Goal: Task Accomplishment & Management: Manage account settings

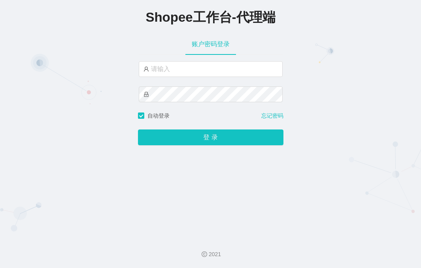
type input "by5"
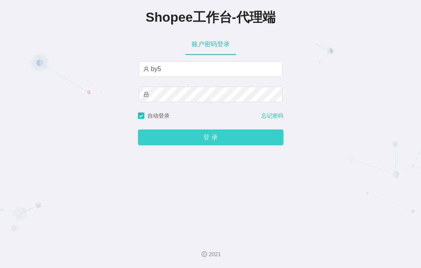
drag, startPoint x: 222, startPoint y: 141, endPoint x: 224, endPoint y: 137, distance: 5.0
click at [222, 141] on button "登 录" at bounding box center [210, 138] width 145 height 16
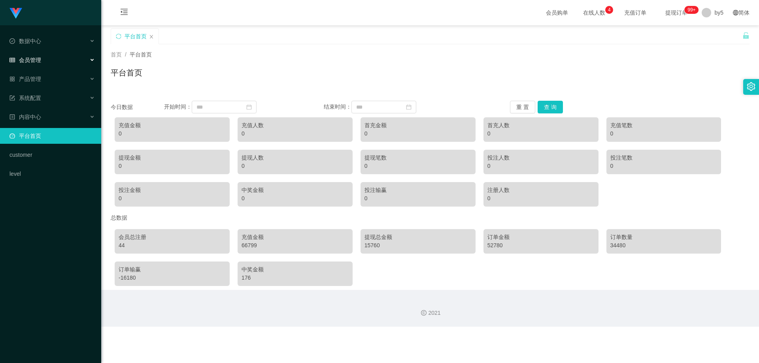
click at [41, 59] on div "会员管理" at bounding box center [50, 60] width 101 height 16
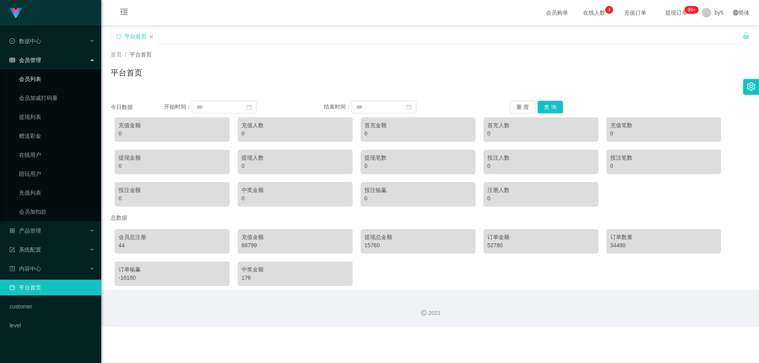
click at [43, 80] on link "会员列表" at bounding box center [57, 79] width 76 height 16
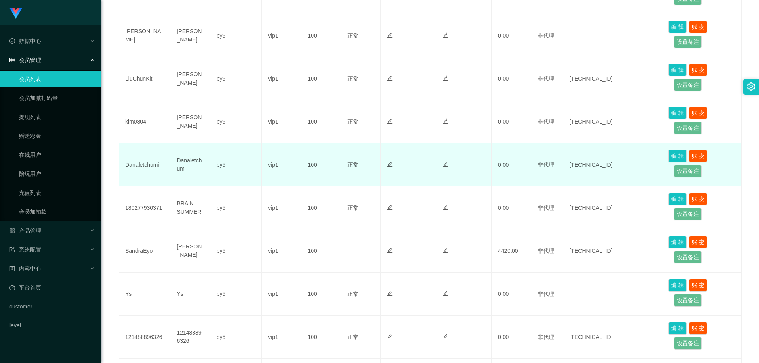
scroll to position [338, 0]
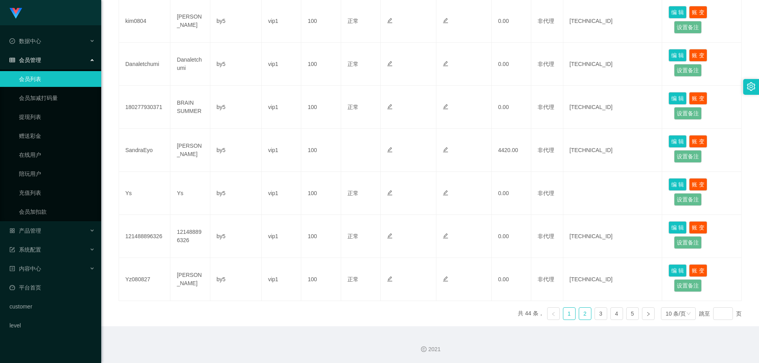
click at [420, 268] on link "2" at bounding box center [585, 314] width 12 height 12
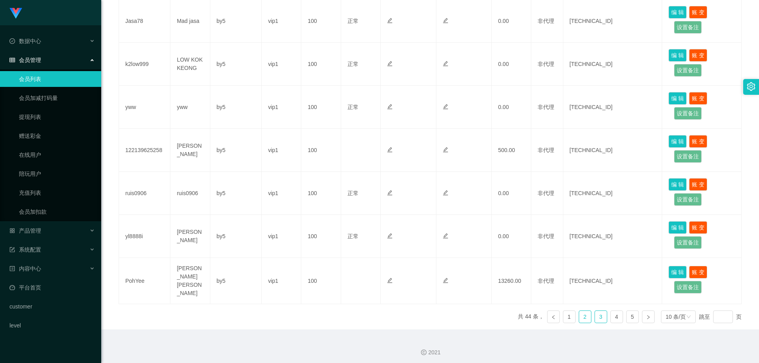
click at [420, 268] on link "3" at bounding box center [601, 317] width 12 height 12
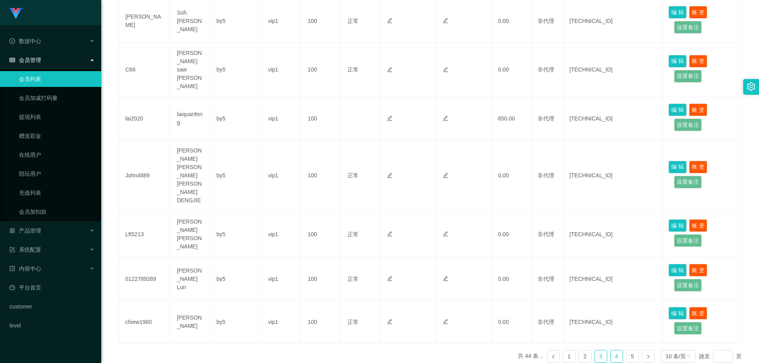
click at [420, 268] on link "4" at bounding box center [617, 357] width 12 height 12
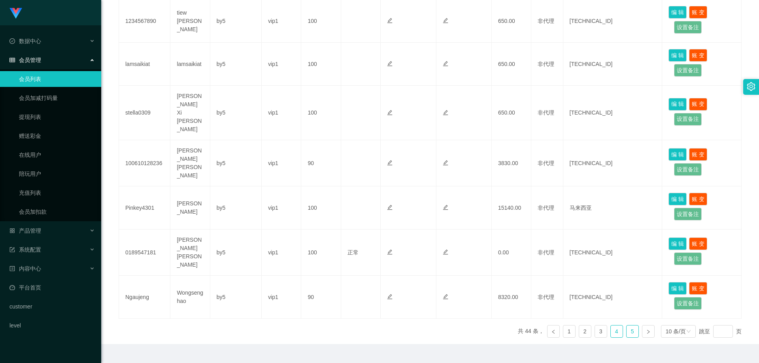
click at [420, 268] on link "5" at bounding box center [632, 332] width 12 height 12
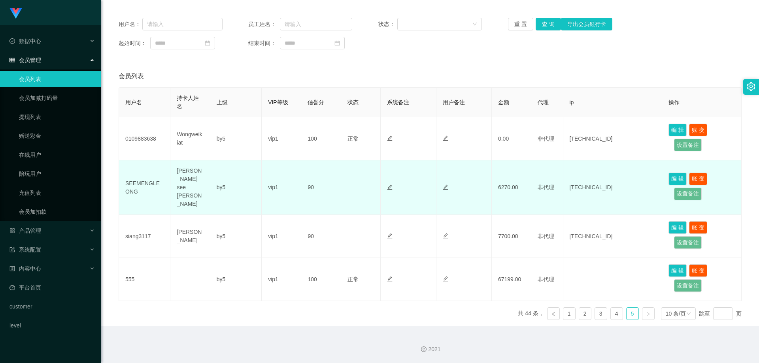
scroll to position [79, 0]
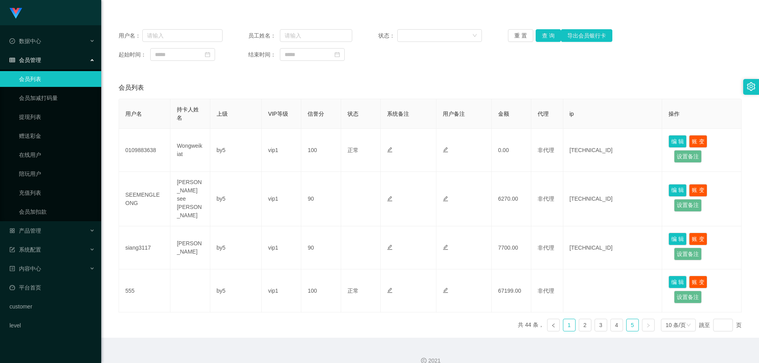
click at [420, 268] on link "1" at bounding box center [569, 325] width 12 height 12
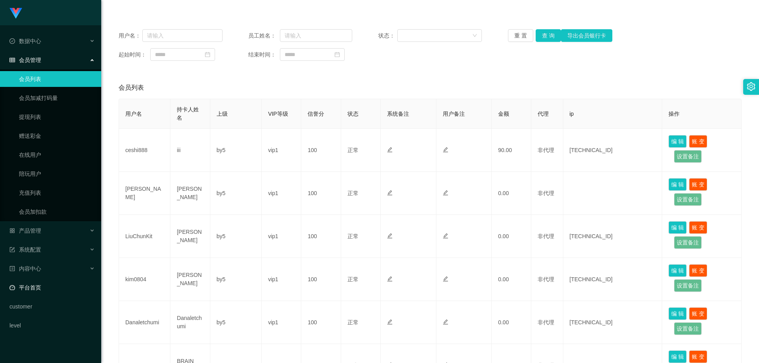
click at [49, 268] on link "平台首页" at bounding box center [51, 288] width 85 height 16
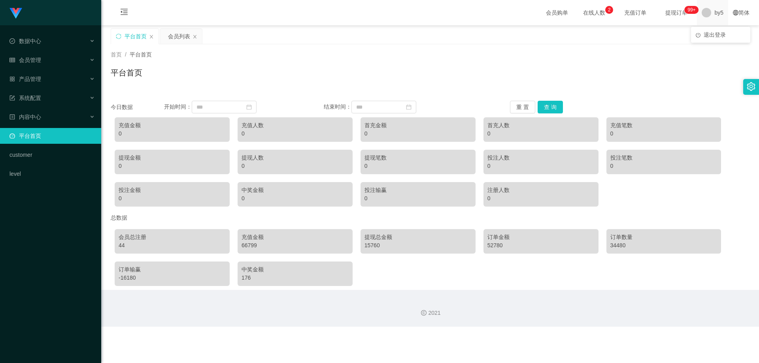
click at [420, 18] on span "by5" at bounding box center [718, 12] width 9 height 25
click at [420, 32] on span "退出登录" at bounding box center [714, 35] width 22 height 6
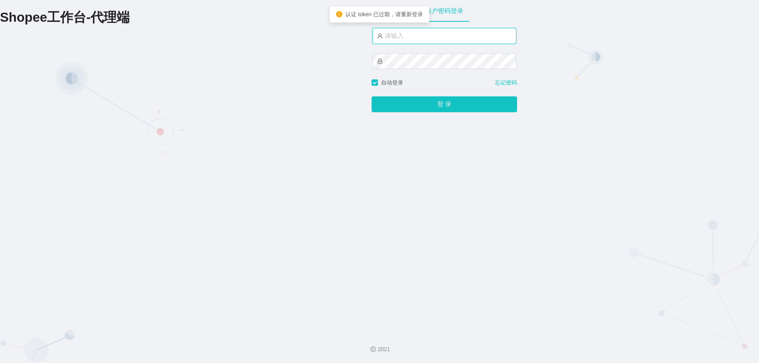
click at [401, 40] on input "text" at bounding box center [444, 36] width 144 height 16
type input "xjp5"
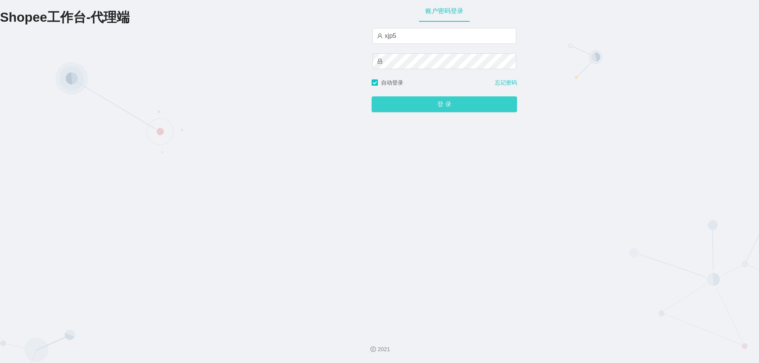
click at [420, 110] on button "登 录" at bounding box center [443, 104] width 145 height 16
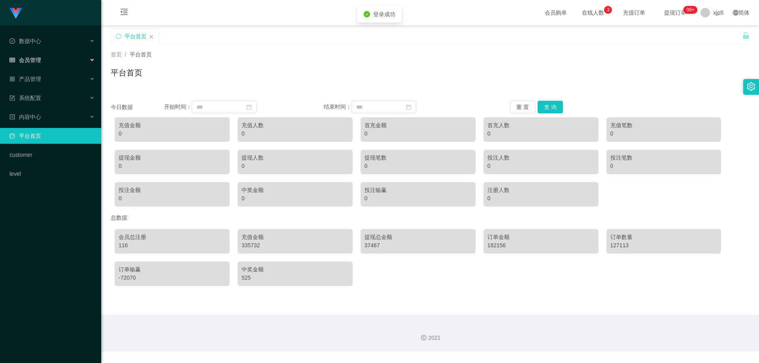
click at [48, 58] on div "会员管理" at bounding box center [50, 60] width 101 height 16
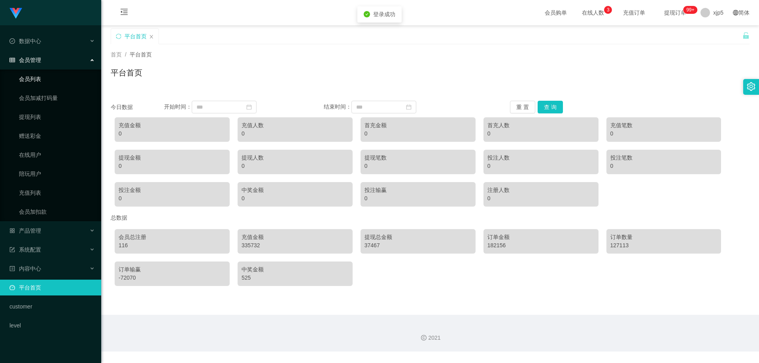
click at [39, 81] on link "会员列表" at bounding box center [57, 79] width 76 height 16
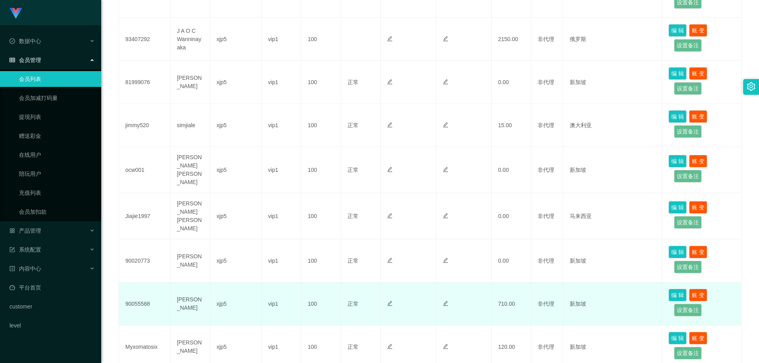
scroll to position [316, 0]
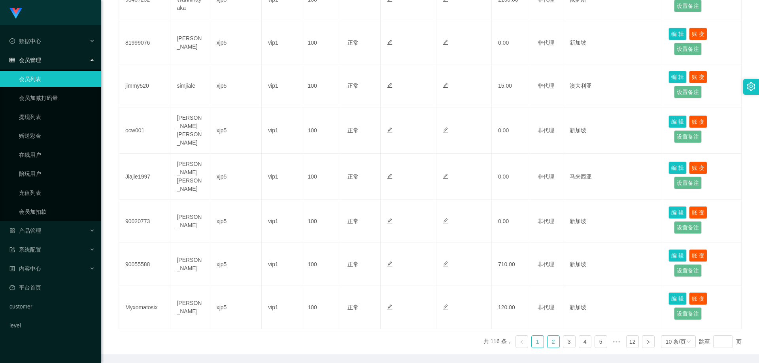
click at [420, 268] on link "2" at bounding box center [553, 342] width 12 height 12
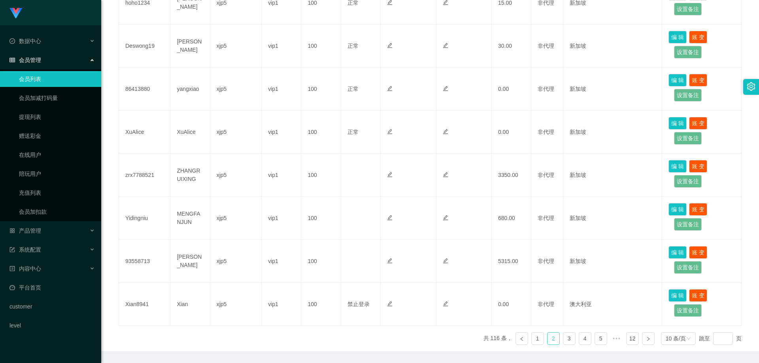
scroll to position [338, 0]
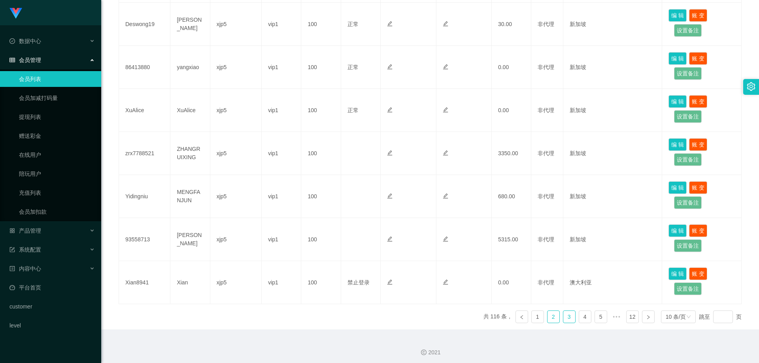
click at [420, 268] on link "3" at bounding box center [569, 317] width 12 height 12
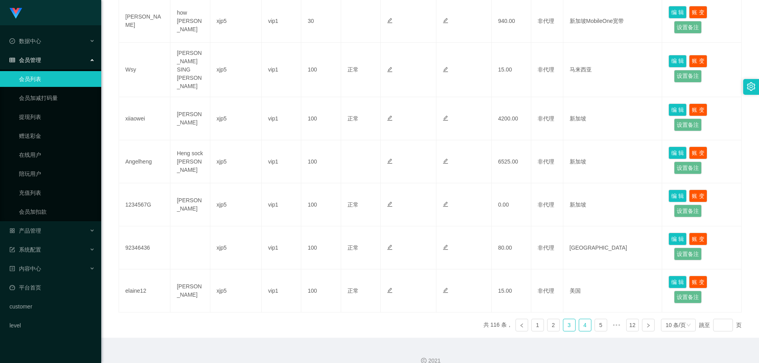
click at [420, 268] on link "4" at bounding box center [585, 325] width 12 height 12
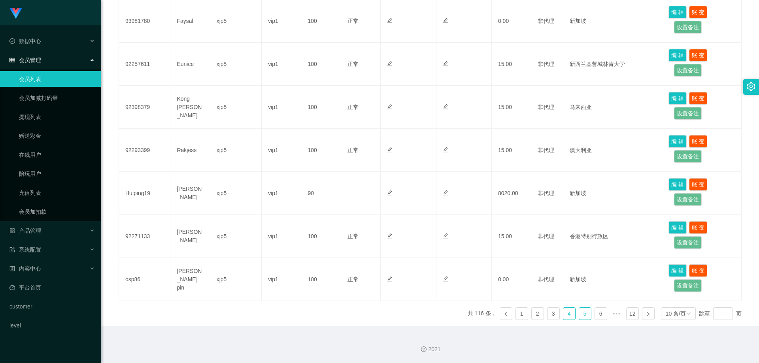
click at [420, 268] on link "5" at bounding box center [585, 314] width 12 height 12
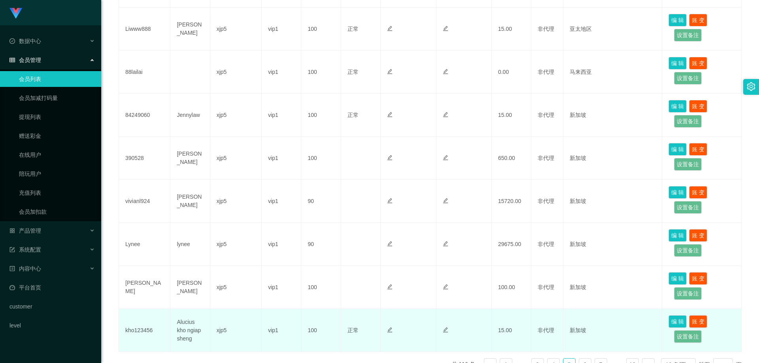
scroll to position [259, 0]
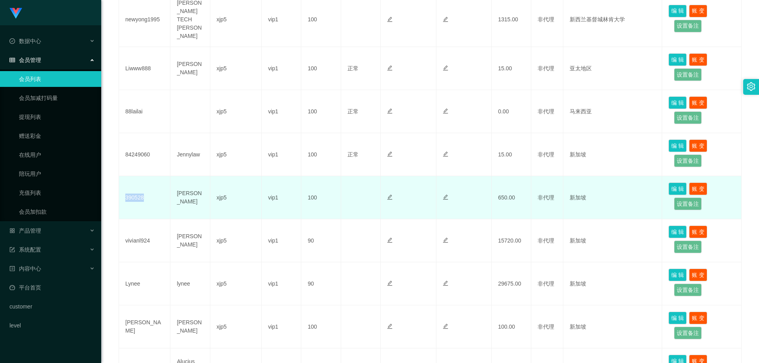
drag, startPoint x: 133, startPoint y: 189, endPoint x: 122, endPoint y: 188, distance: 11.1
click at [122, 188] on td "390528" at bounding box center [144, 197] width 51 height 43
copy td "390528"
